Goal: Check status

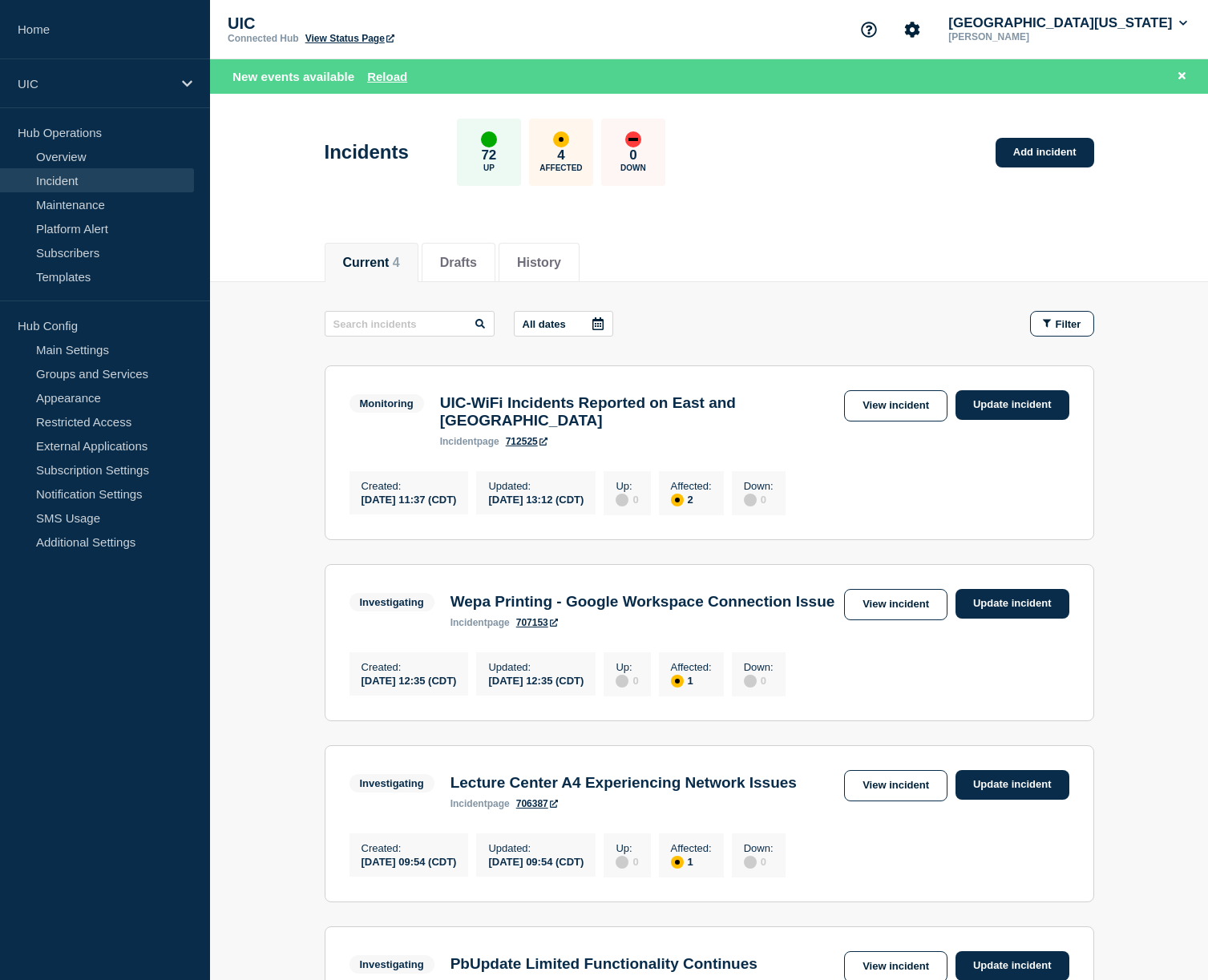
click at [97, 182] on link "Incident" at bounding box center [97, 180] width 194 height 24
click at [80, 182] on link "Incident" at bounding box center [97, 180] width 194 height 24
click at [78, 176] on link "Incident" at bounding box center [97, 180] width 194 height 24
click at [64, 101] on div "UIC" at bounding box center [105, 84] width 210 height 49
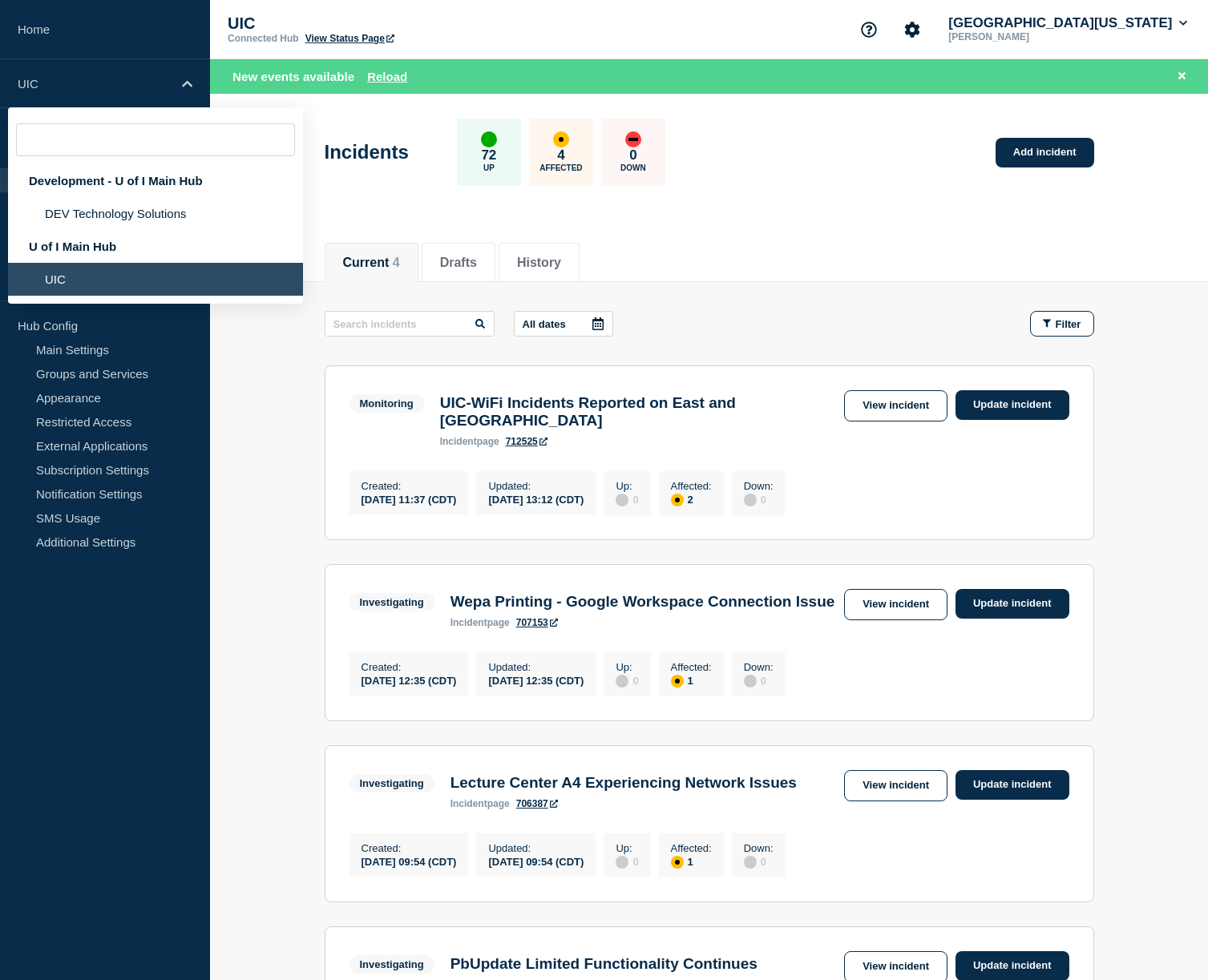
click at [64, 287] on li "UIC" at bounding box center [155, 279] width 295 height 33
click at [65, 293] on li "UIC" at bounding box center [155, 279] width 295 height 33
click at [213, 292] on li "UIC" at bounding box center [155, 279] width 295 height 33
click at [217, 352] on main "All dates Filter Monitoring 2 Affected UIC-WiFi Incidents Reported on East and …" at bounding box center [709, 695] width 998 height 826
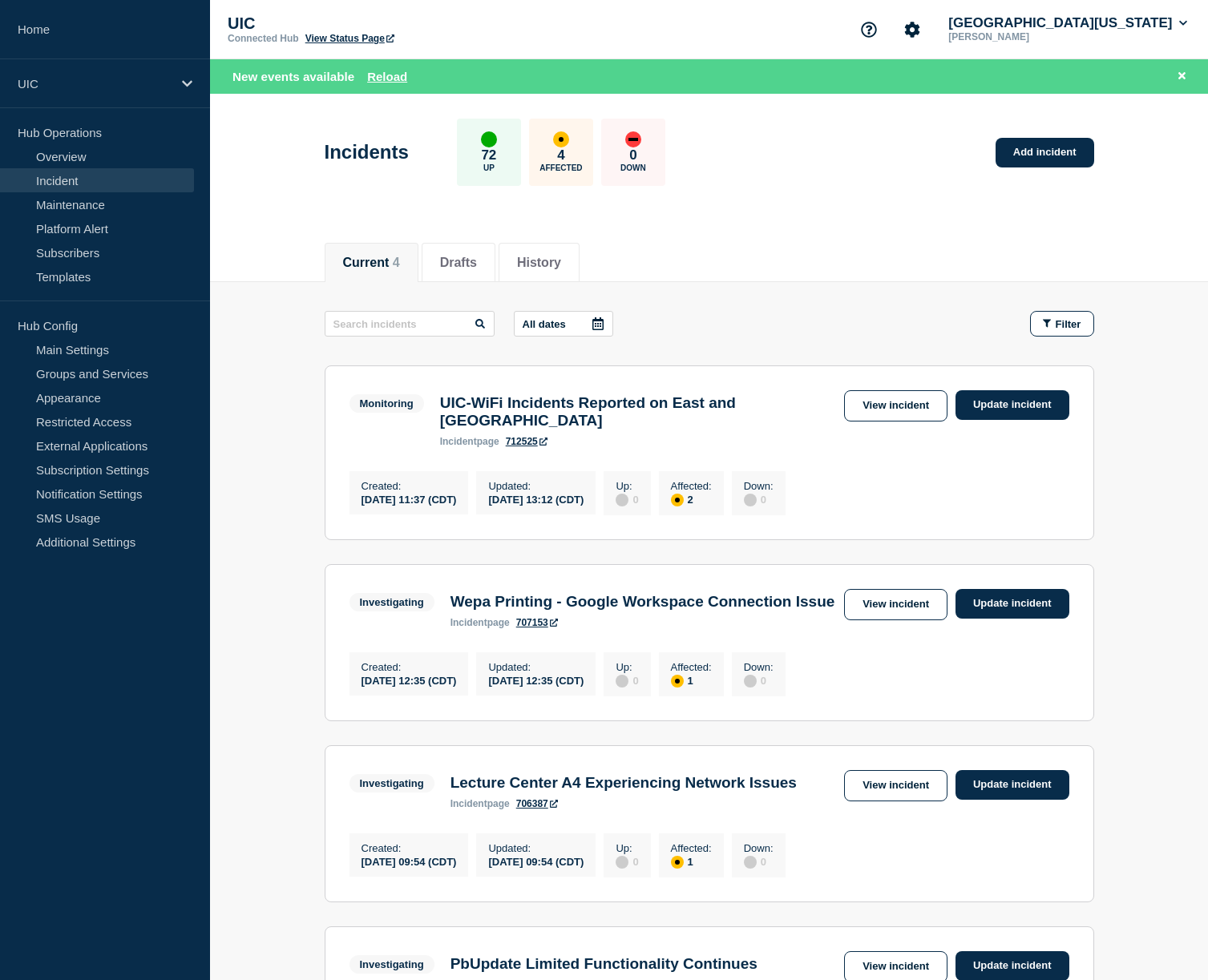
click at [105, 185] on link "Incident" at bounding box center [97, 180] width 194 height 24
